Goal: Information Seeking & Learning: Learn about a topic

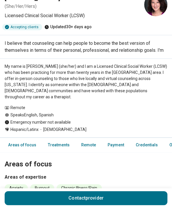
scroll to position [33, 0]
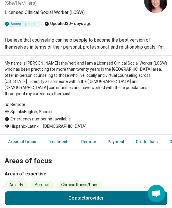
click at [53, 101] on div "Remote" at bounding box center [86, 104] width 163 height 6
drag, startPoint x: 53, startPoint y: 100, endPoint x: 55, endPoint y: 112, distance: 11.8
click at [55, 112] on div "Remote Speaks English, Spanish Emergency number not available Hispanic/Latinx […" at bounding box center [86, 117] width 172 height 33
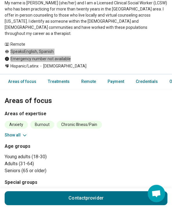
scroll to position [0, 0]
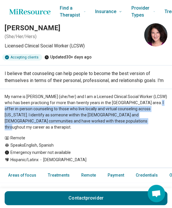
drag, startPoint x: 144, startPoint y: 105, endPoint x: 149, endPoint y: 119, distance: 15.1
click at [149, 119] on p "My name is [PERSON_NAME] (she/her) and I am a Licensed Clinical Social Worker (…" at bounding box center [86, 112] width 163 height 37
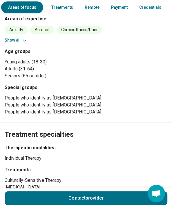
scroll to position [189, 0]
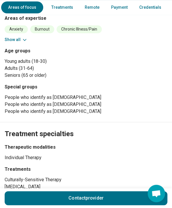
click at [56, 108] on li "People who identify as [DEMOGRAPHIC_DATA]" at bounding box center [86, 111] width 163 height 7
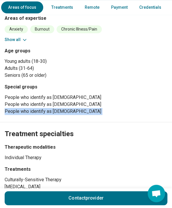
click at [56, 108] on li "People who identify as [DEMOGRAPHIC_DATA]" at bounding box center [86, 111] width 163 height 7
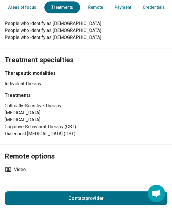
scroll to position [261, 0]
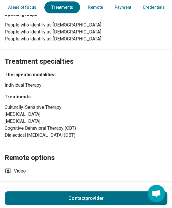
drag, startPoint x: 27, startPoint y: 96, endPoint x: 101, endPoint y: 115, distance: 76.2
click at [101, 115] on div "Treatments Culturally-Sensitive Therapy [MEDICAL_DATA] [MEDICAL_DATA] Cognitive…" at bounding box center [86, 115] width 163 height 45
click at [101, 118] on li "[MEDICAL_DATA]" at bounding box center [86, 121] width 163 height 7
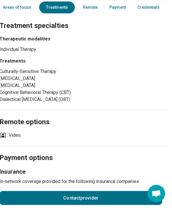
scroll to position [273, 0]
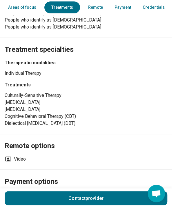
click at [35, 72] on div "Therapeutic modalities Individual Therapy Treatments Culturally-Sensitive Thera…" at bounding box center [86, 92] width 163 height 67
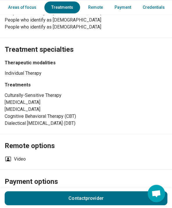
click at [44, 70] on li "Individual Therapy" at bounding box center [86, 73] width 163 height 7
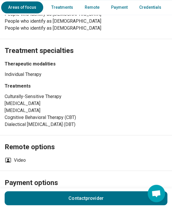
scroll to position [324, 0]
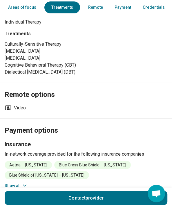
click at [44, 69] on li "Dialectical [MEDICAL_DATA] (DBT)" at bounding box center [86, 72] width 163 height 7
click at [43, 69] on li "Dialectical [MEDICAL_DATA] (DBT)" at bounding box center [86, 72] width 163 height 7
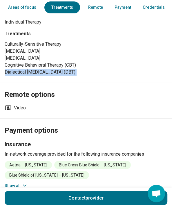
click at [43, 69] on li "Dialectical [MEDICAL_DATA] (DBT)" at bounding box center [86, 72] width 163 height 7
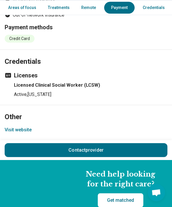
scroll to position [525, 0]
